Goal: Task Accomplishment & Management: Contribute content

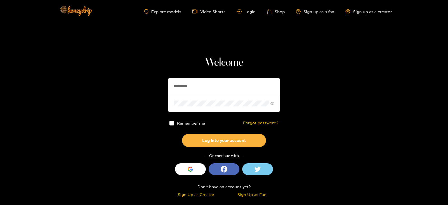
drag, startPoint x: 211, startPoint y: 90, endPoint x: 161, endPoint y: 90, distance: 50.4
click at [161, 90] on section "**********" at bounding box center [224, 99] width 448 height 199
type input "********"
click at [182, 134] on button "Log into your account" at bounding box center [224, 140] width 84 height 13
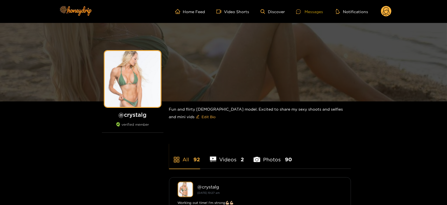
click at [308, 9] on div "Messages" at bounding box center [309, 11] width 27 height 6
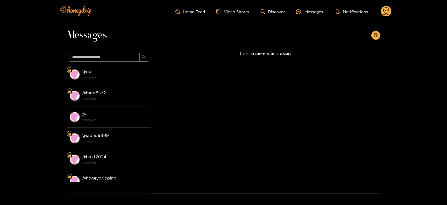
click at [380, 10] on ul "Home Feed Video Shorts Discover Messages Notifications" at bounding box center [283, 11] width 216 height 11
click at [387, 13] on icon at bounding box center [386, 12] width 7 height 10
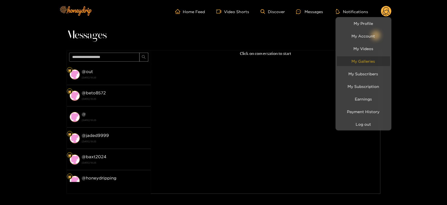
click at [364, 60] on link "My Galleries" at bounding box center [363, 61] width 53 height 10
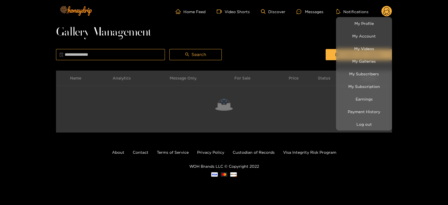
click at [307, 42] on div at bounding box center [224, 102] width 448 height 205
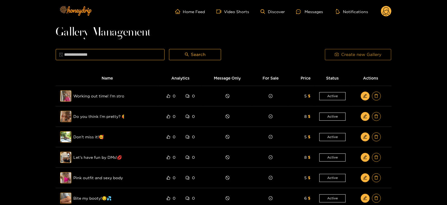
click at [327, 54] on button "Create new Gallery" at bounding box center [358, 54] width 66 height 11
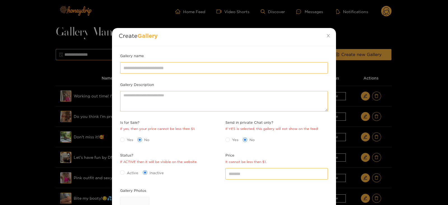
scroll to position [81, 0]
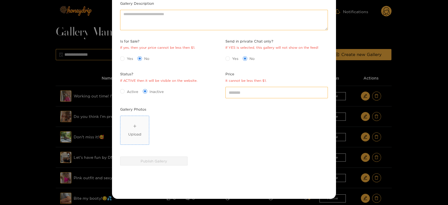
click at [131, 124] on div "Upload" at bounding box center [134, 131] width 13 height 14
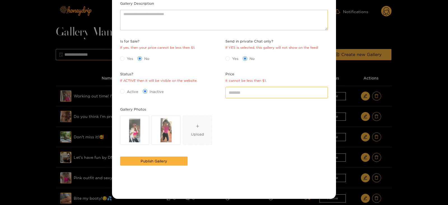
click at [125, 58] on span "Yes" at bounding box center [130, 59] width 11 height 6
click at [124, 87] on div "Active Inactive" at bounding box center [171, 91] width 103 height 9
click at [125, 89] on span "Active" at bounding box center [133, 92] width 16 height 6
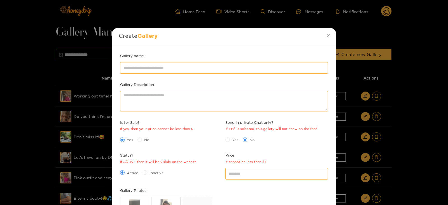
click at [141, 78] on div "Gallery name" at bounding box center [224, 67] width 211 height 29
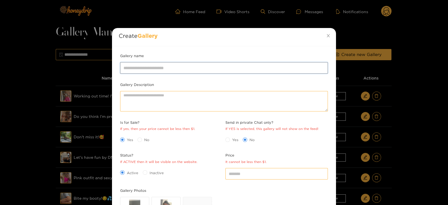
click at [132, 67] on input "Gallery name" at bounding box center [224, 67] width 208 height 11
type input "*"
type input "**********"
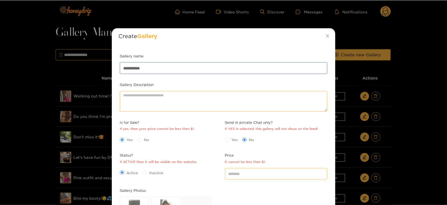
scroll to position [81, 0]
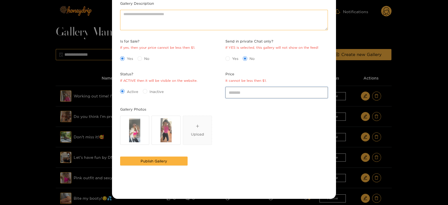
click at [231, 92] on input "*" at bounding box center [276, 92] width 103 height 11
type input "*"
click at [145, 166] on div "Publish Gallery" at bounding box center [154, 161] width 70 height 12
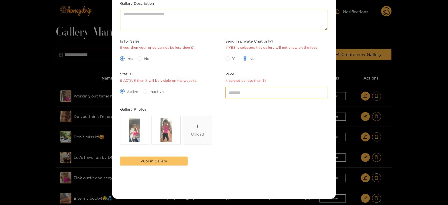
click at [142, 164] on button "Publish Gallery" at bounding box center [153, 161] width 67 height 9
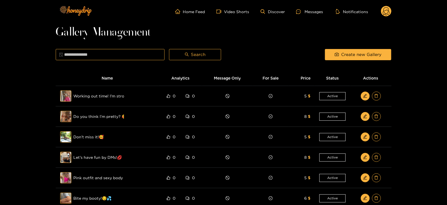
click at [302, 17] on ul "Home Feed Video Shorts Discover Messages Notifications" at bounding box center [283, 11] width 216 height 11
click at [299, 13] on icon at bounding box center [298, 11] width 5 height 5
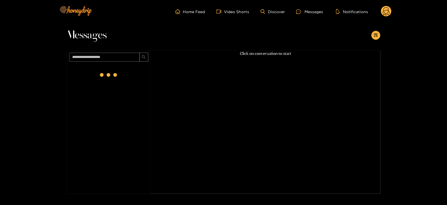
click at [389, 10] on icon at bounding box center [386, 12] width 7 height 10
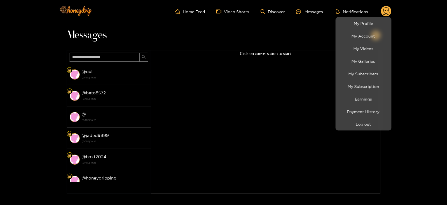
click at [346, 132] on div at bounding box center [223, 102] width 447 height 205
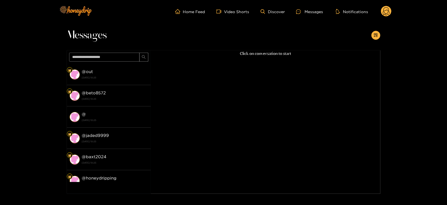
click at [343, 125] on div "Click on conversation to start" at bounding box center [266, 114] width 230 height 129
click at [388, 11] on circle at bounding box center [386, 11] width 11 height 11
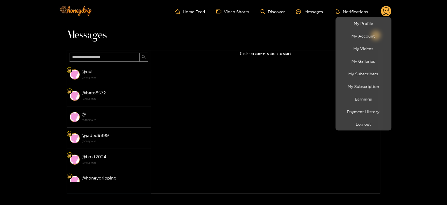
click at [346, 130] on li "Log out" at bounding box center [364, 124] width 56 height 13
click at [346, 128] on button "Log out" at bounding box center [363, 124] width 53 height 10
